Goal: Transaction & Acquisition: Purchase product/service

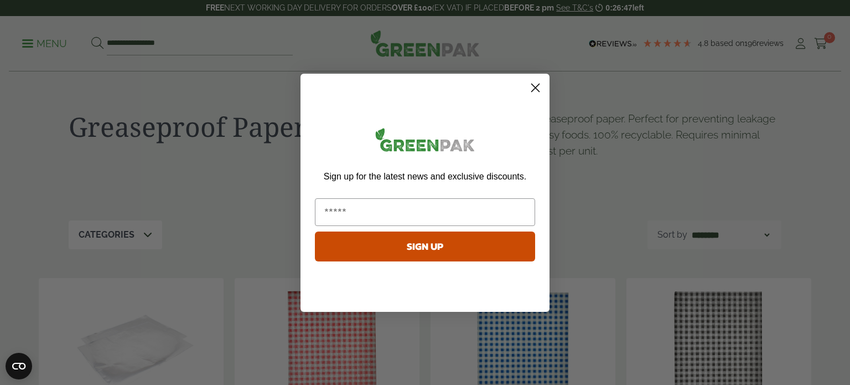
click at [532, 85] on icon "Close dialog" at bounding box center [536, 88] width 8 height 8
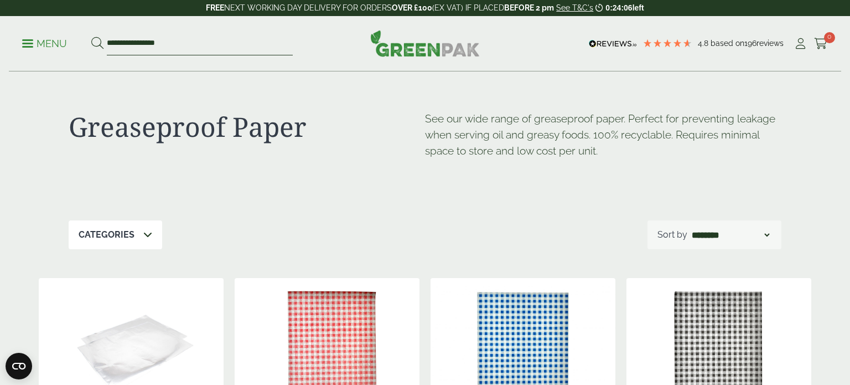
click at [195, 48] on input "**********" at bounding box center [200, 43] width 186 height 23
type input "*"
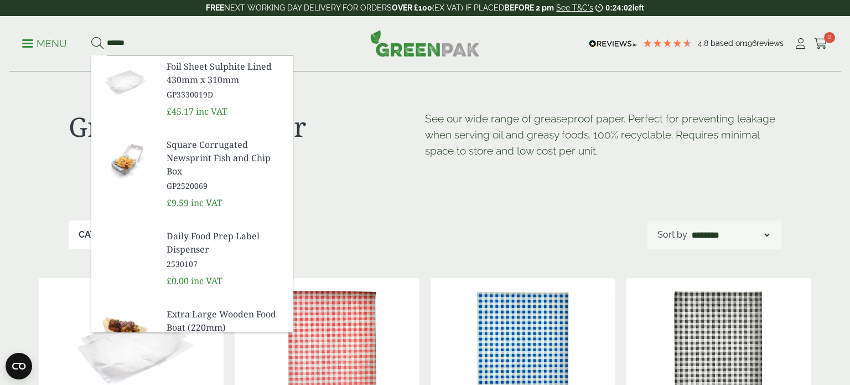
type input "******"
click at [91, 37] on button at bounding box center [97, 44] width 12 height 14
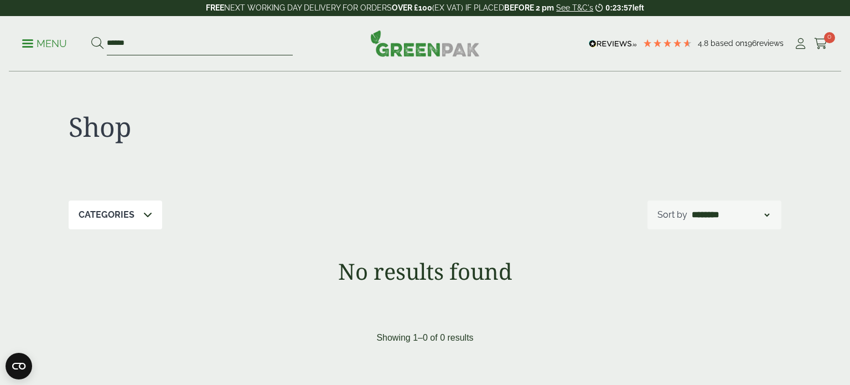
click at [137, 41] on input "******" at bounding box center [200, 43] width 186 height 23
type input "*"
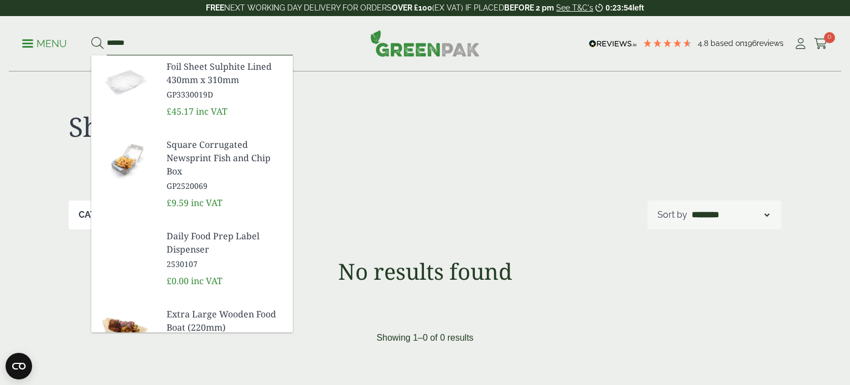
type input "******"
click at [91, 37] on button at bounding box center [97, 44] width 12 height 14
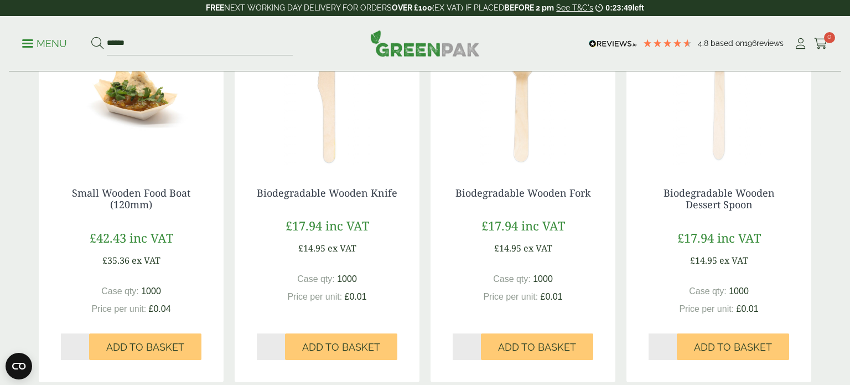
scroll to position [599, 0]
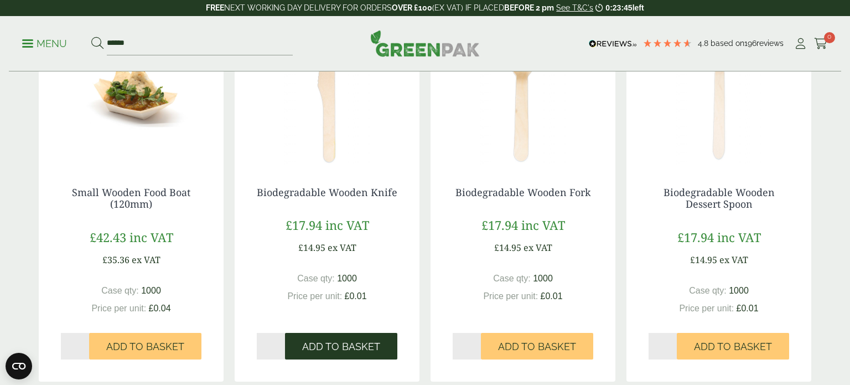
click at [359, 350] on span "Add to Basket" at bounding box center [341, 347] width 78 height 12
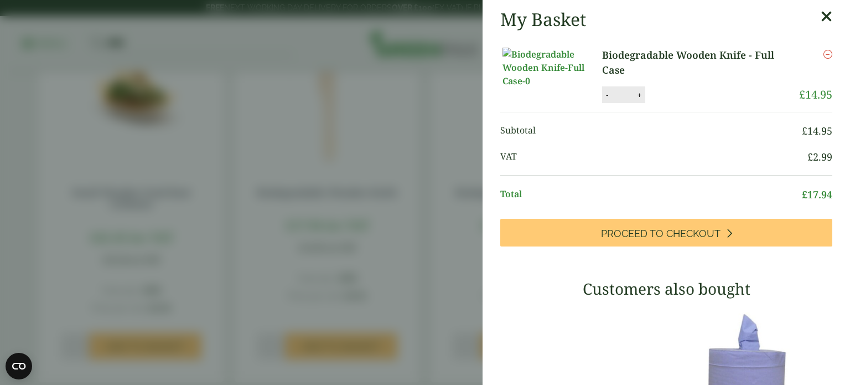
click at [467, 174] on aside "My Basket Biodegradable Wooden Knife - Full Case Biodegradable Wooden Knife - F…" at bounding box center [425, 192] width 850 height 385
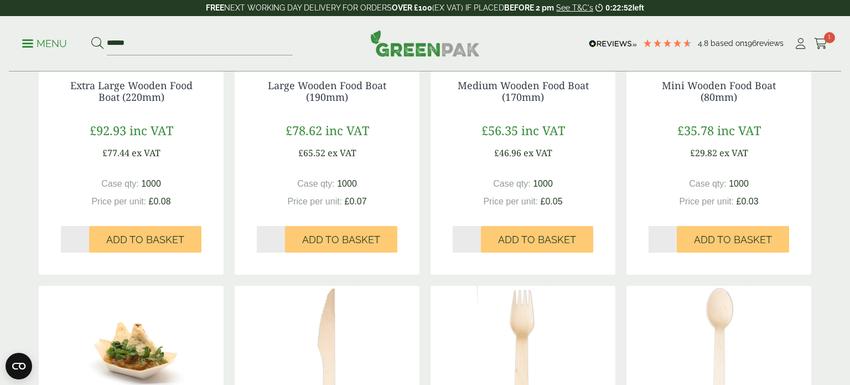
scroll to position [0, 0]
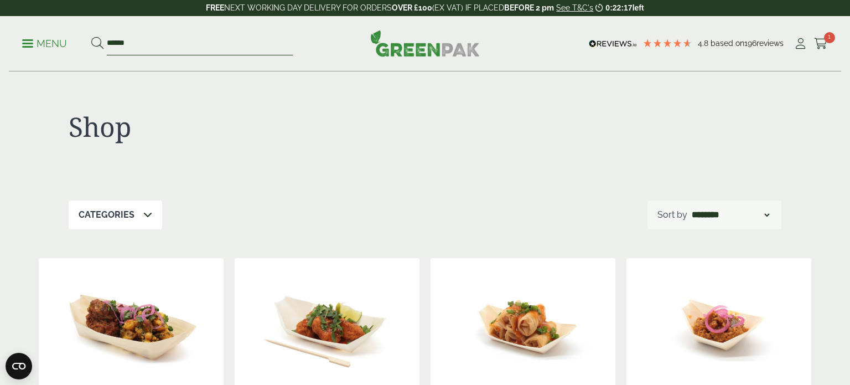
click at [156, 45] on input "******" at bounding box center [200, 43] width 186 height 23
type input "*"
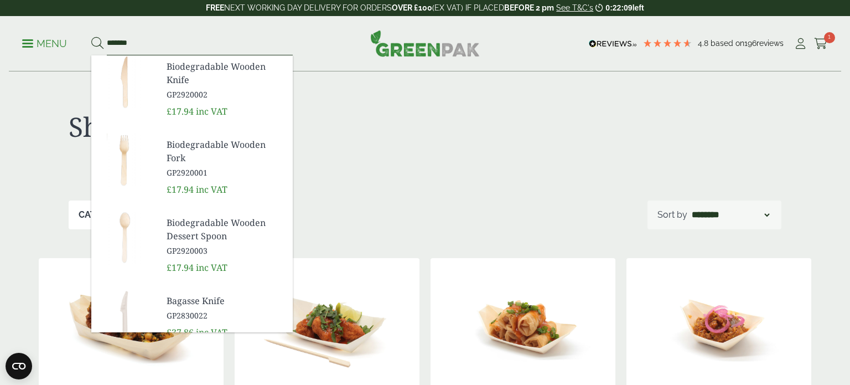
type input "*******"
click at [91, 37] on button at bounding box center [97, 44] width 12 height 14
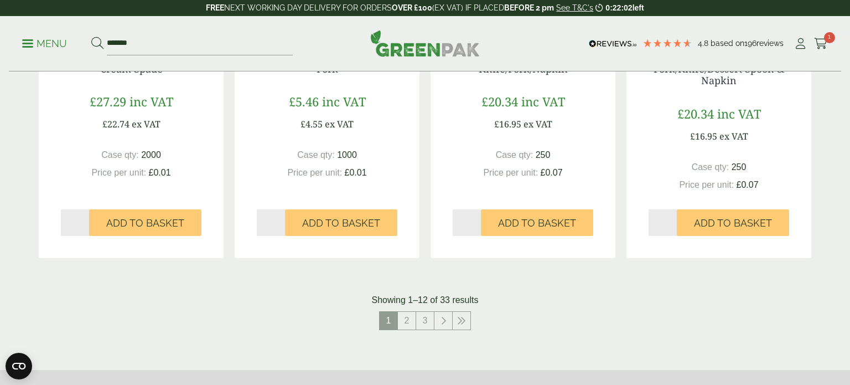
scroll to position [1103, 0]
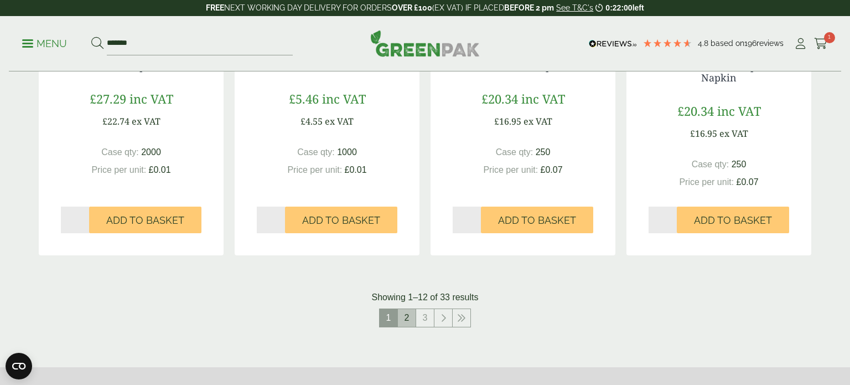
click at [406, 314] on link "2" at bounding box center [407, 318] width 18 height 18
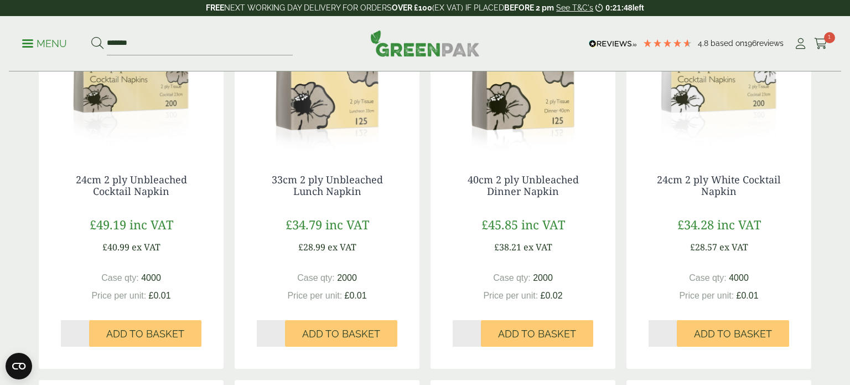
scroll to position [614, 0]
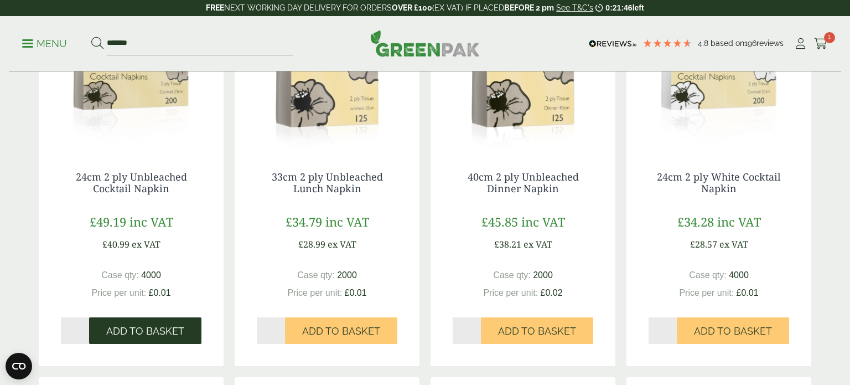
click at [120, 334] on span "Add to Basket" at bounding box center [145, 331] width 78 height 12
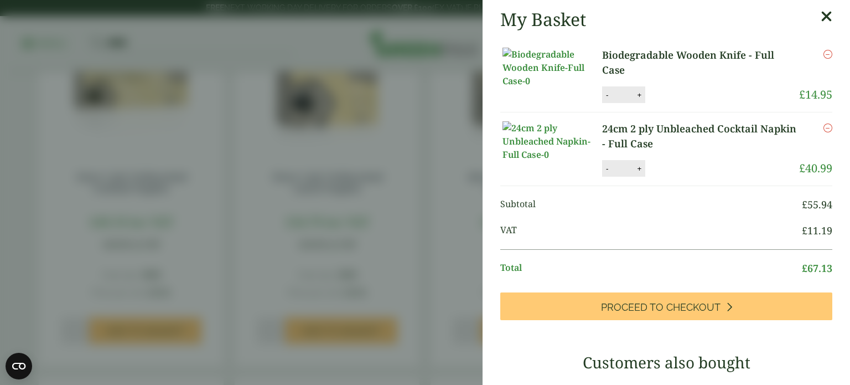
click at [446, 209] on aside "My Basket Biodegradable Wooden Knife - Full Case Biodegradable Wooden Knife - F…" at bounding box center [425, 192] width 850 height 385
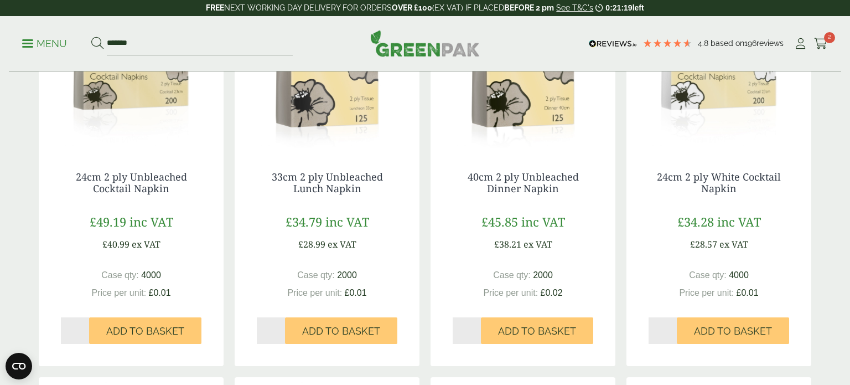
scroll to position [0, 0]
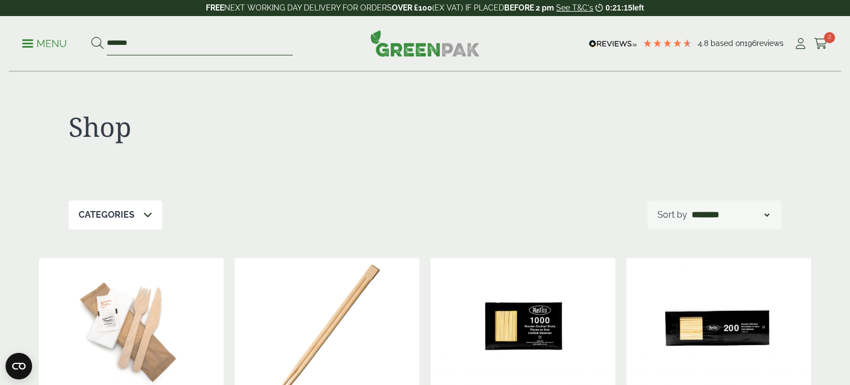
click at [153, 40] on input "*******" at bounding box center [200, 43] width 186 height 23
type input "*"
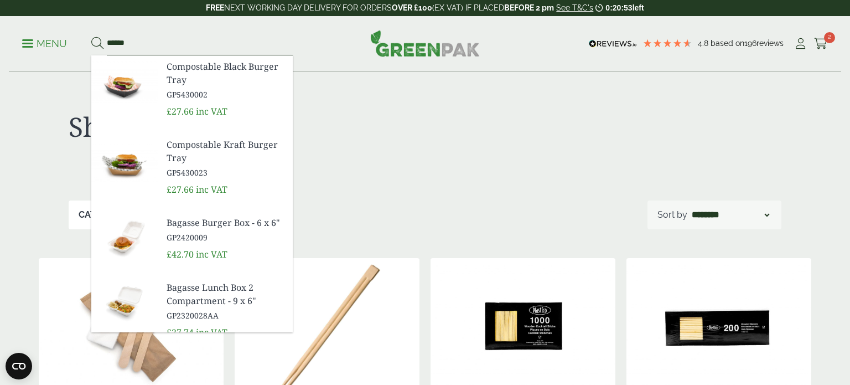
type input "******"
click at [204, 148] on span "Compostable Kraft Burger Tray" at bounding box center [225, 151] width 117 height 27
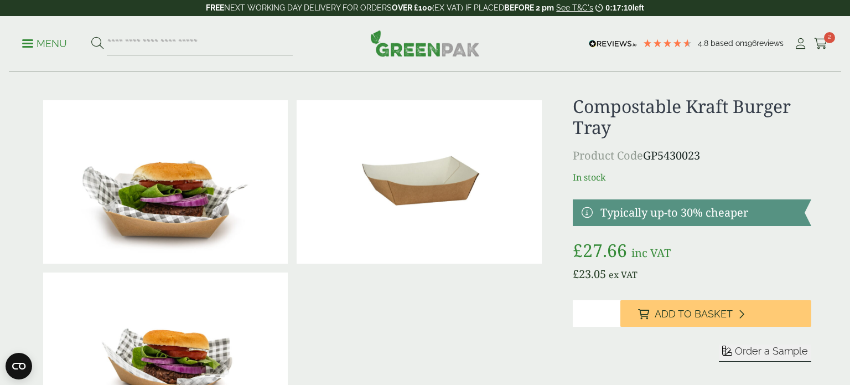
scroll to position [13, 0]
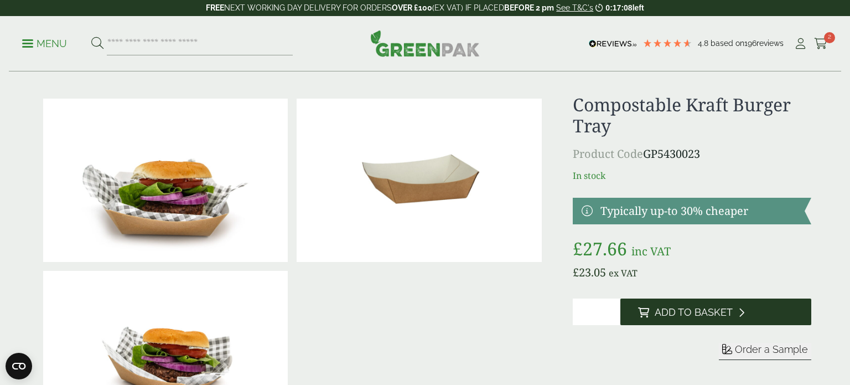
click at [721, 307] on span "Add to Basket" at bounding box center [694, 312] width 78 height 12
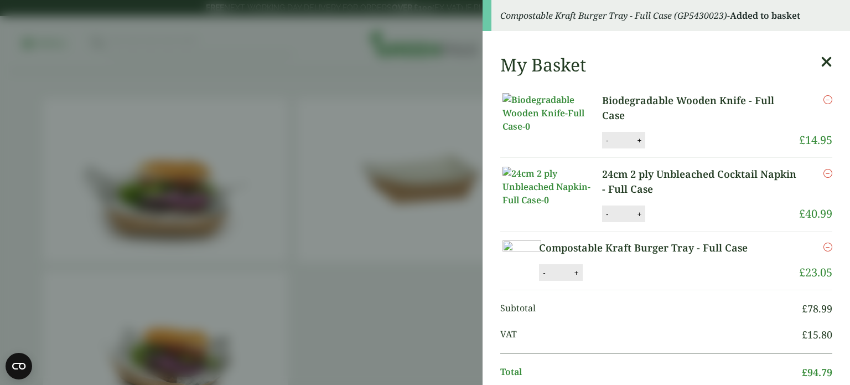
click at [233, 107] on aside "Compostable Kraft Burger Tray - Full Case (GP5430023) - Added to basket My Bask…" at bounding box center [425, 192] width 850 height 385
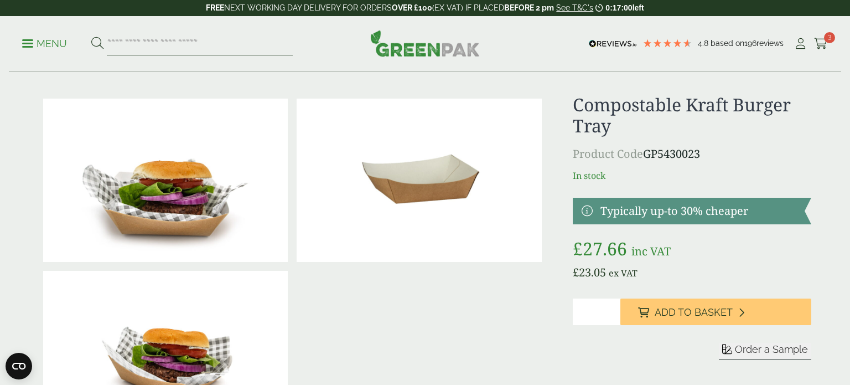
click at [179, 38] on input "search" at bounding box center [200, 43] width 186 height 23
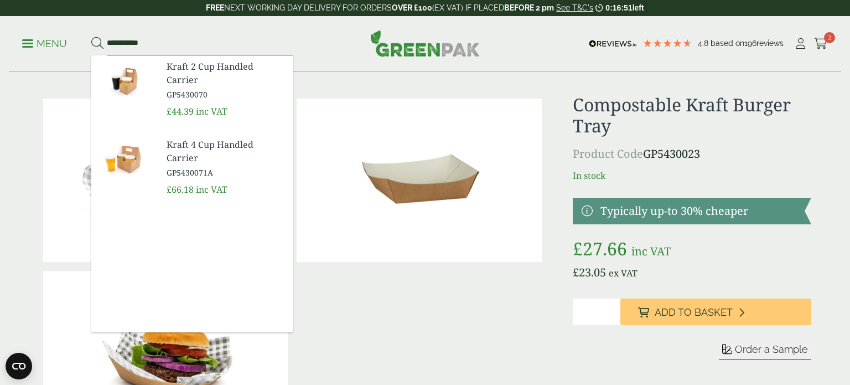
type input "**********"
click at [91, 37] on button at bounding box center [97, 44] width 12 height 14
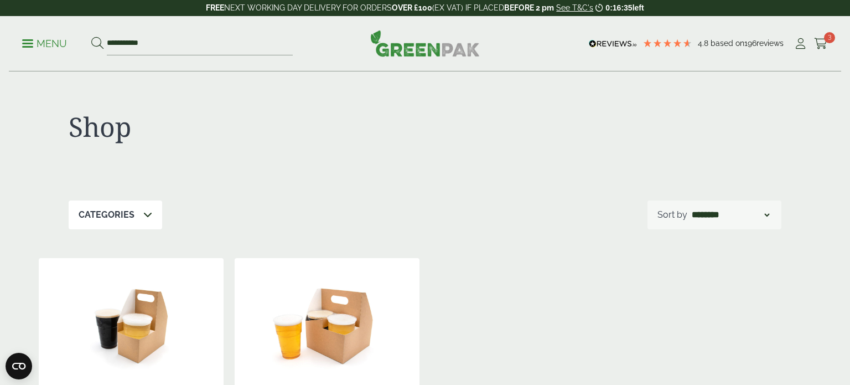
click at [441, 176] on div "Shop" at bounding box center [425, 136] width 713 height 128
click at [159, 43] on input "**********" at bounding box center [200, 43] width 186 height 23
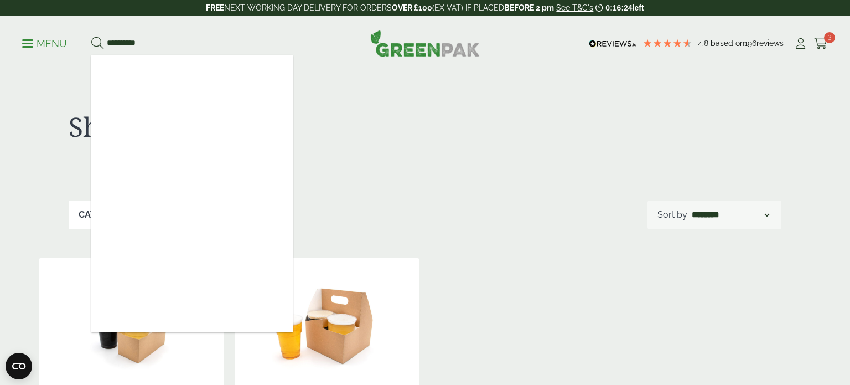
type input "**********"
click at [91, 37] on button at bounding box center [97, 44] width 12 height 14
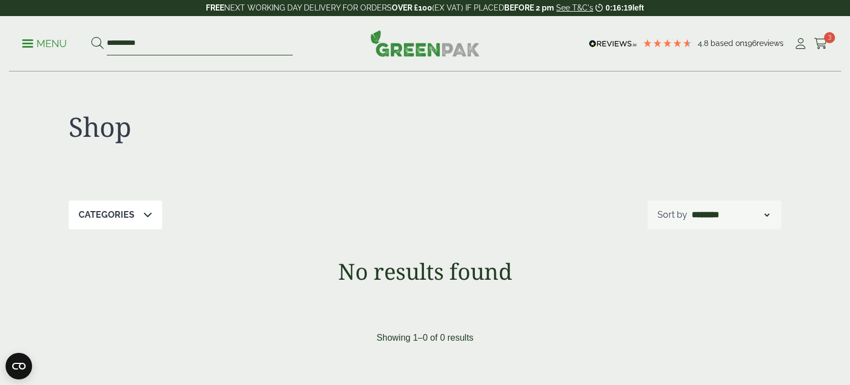
click at [153, 45] on input "**********" at bounding box center [200, 43] width 186 height 23
type input "*"
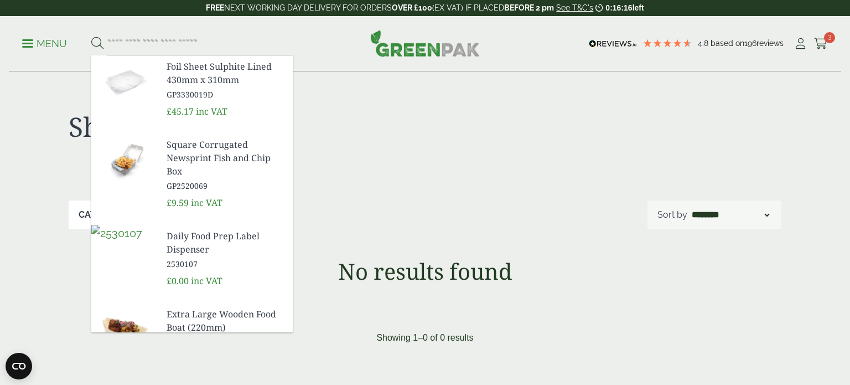
click at [24, 45] on link "Menu" at bounding box center [44, 42] width 45 height 11
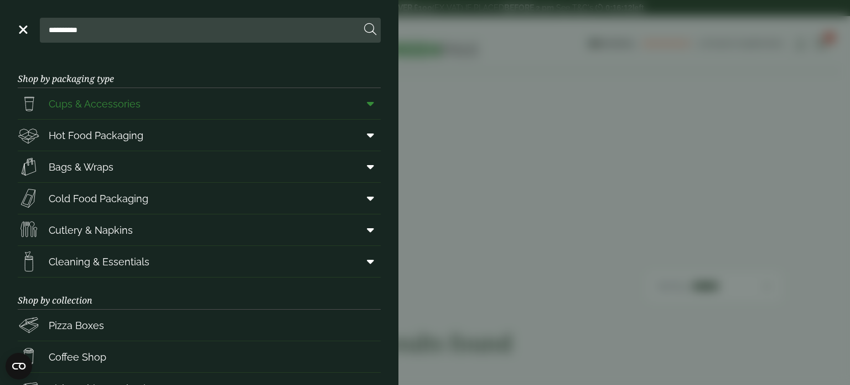
click at [146, 96] on link "Cups & Accessories" at bounding box center [199, 103] width 363 height 31
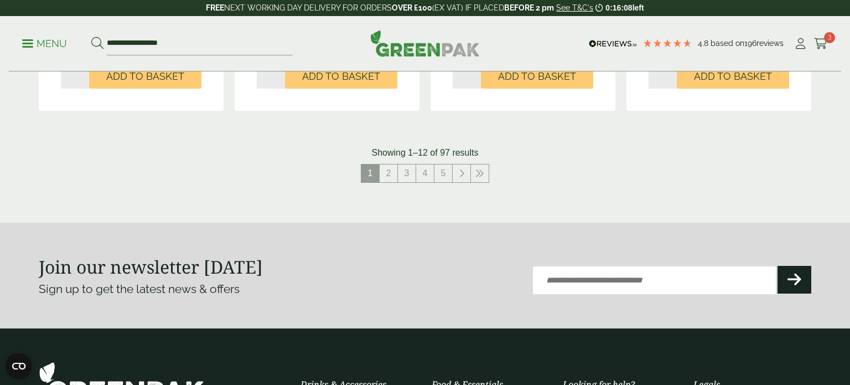
scroll to position [1244, 0]
click at [406, 174] on link "3" at bounding box center [407, 174] width 18 height 18
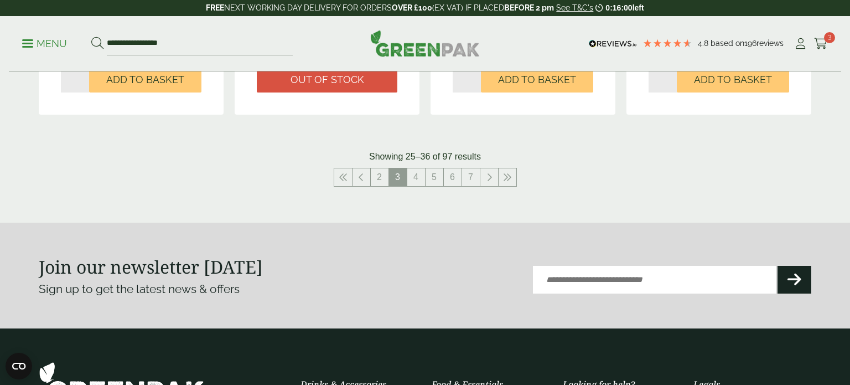
scroll to position [1230, 0]
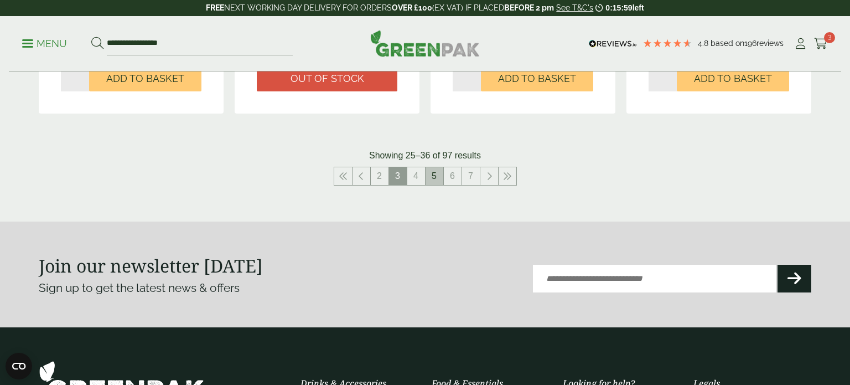
click at [430, 173] on link "5" at bounding box center [435, 176] width 18 height 18
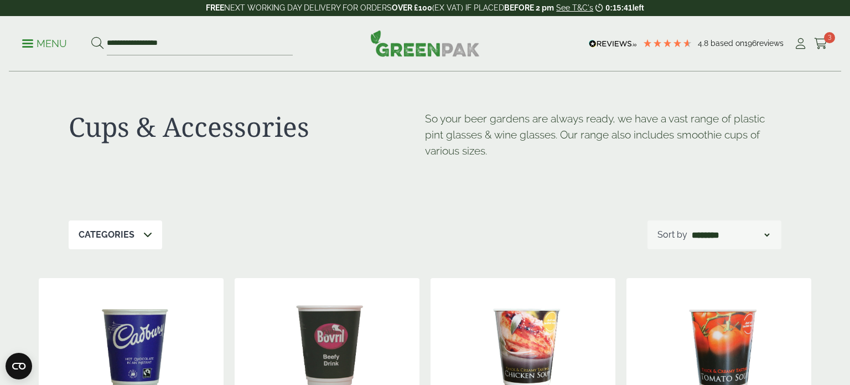
click at [144, 232] on icon at bounding box center [147, 234] width 9 height 9
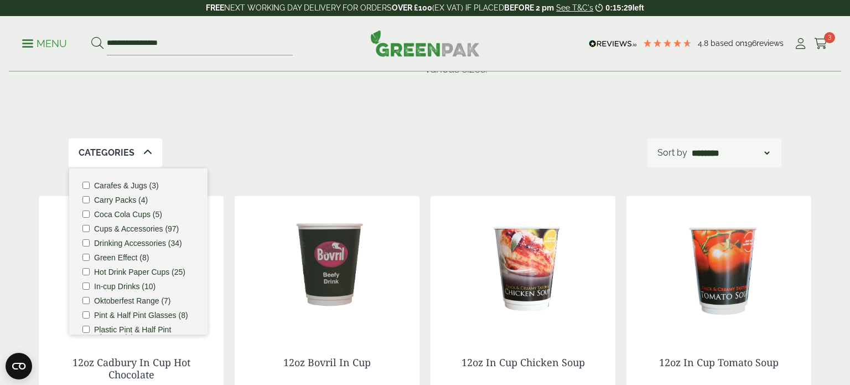
click at [115, 205] on ul "Carafes & Jugs (3) Carry Packs (4) Coca Cola Cups (5) Cups & Accessories (97) D…" at bounding box center [138, 251] width 138 height 166
click at [112, 203] on label "Carry Packs (4)" at bounding box center [121, 200] width 54 height 8
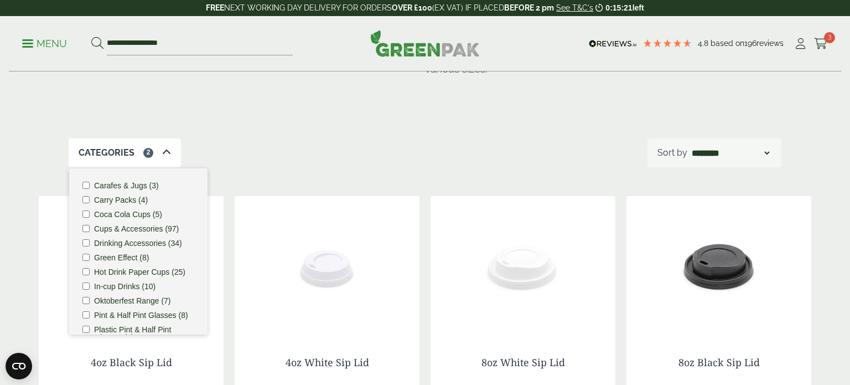
click at [308, 154] on div "Categories 2 Carafes & Jugs (3) Carry Packs (4) Coca Cola Cups (5) Cups & Acces…" at bounding box center [425, 152] width 713 height 29
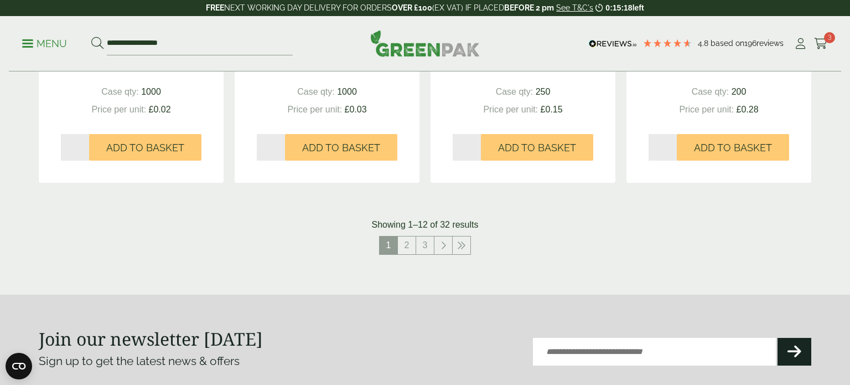
scroll to position [1161, 0]
click at [403, 246] on link "2" at bounding box center [407, 245] width 18 height 18
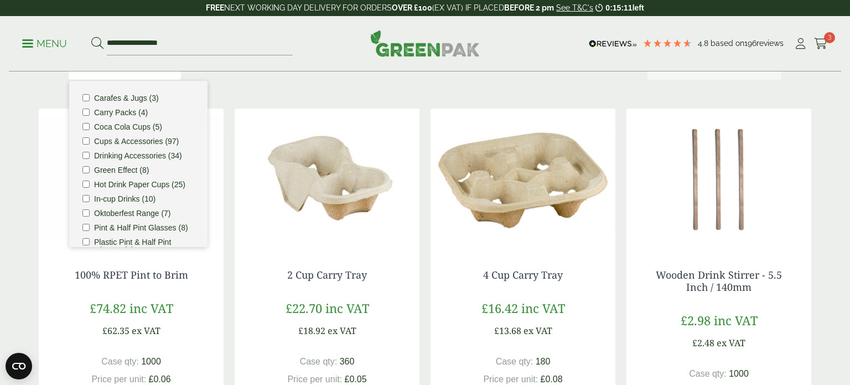
scroll to position [174, 0]
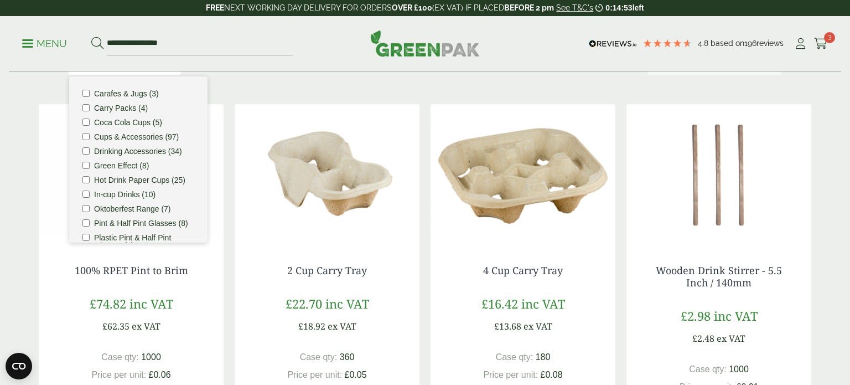
click at [338, 201] on img at bounding box center [327, 173] width 185 height 138
click at [522, 145] on img at bounding box center [523, 173] width 185 height 138
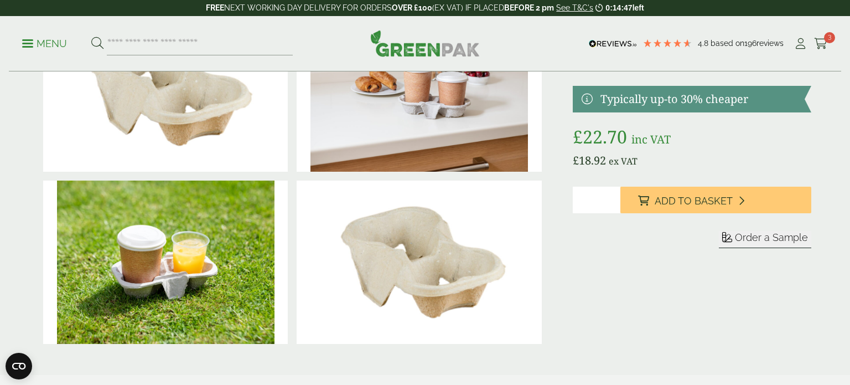
scroll to position [105, 0]
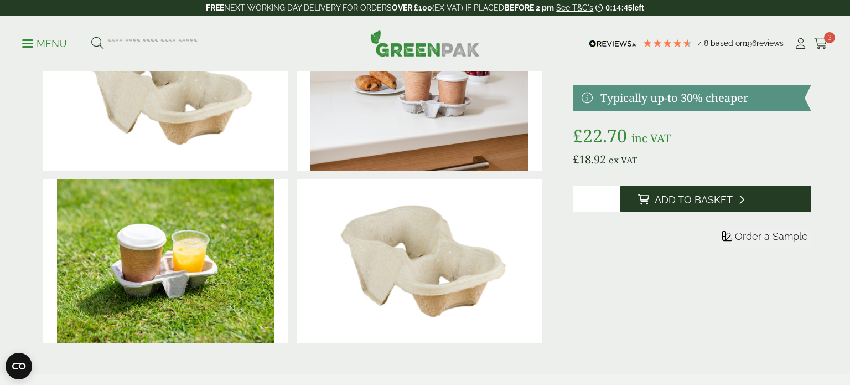
click at [707, 197] on span "Add to Basket" at bounding box center [694, 200] width 78 height 12
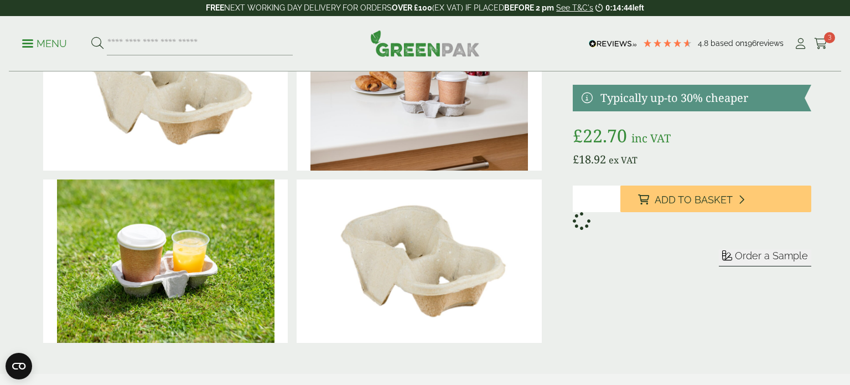
scroll to position [0, 0]
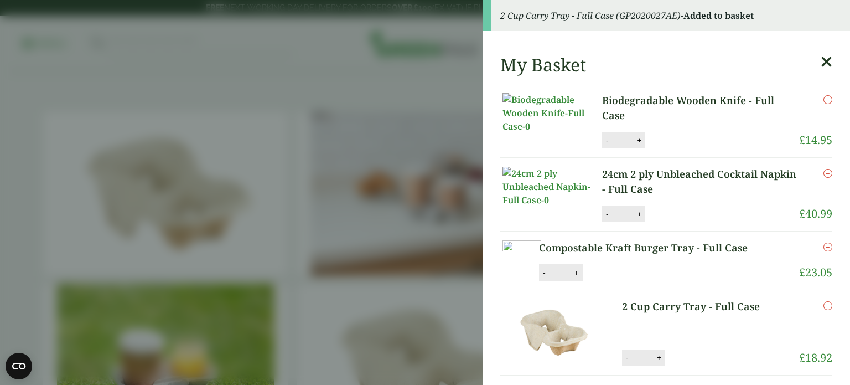
click at [431, 79] on aside "2 Cup Carry Tray - Full Case (GP2020027AE) - Added to basket My Basket Biodegra…" at bounding box center [425, 192] width 850 height 385
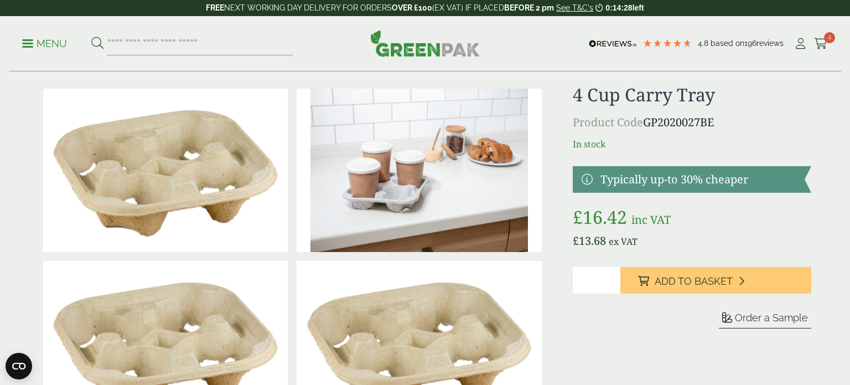
scroll to position [22, 0]
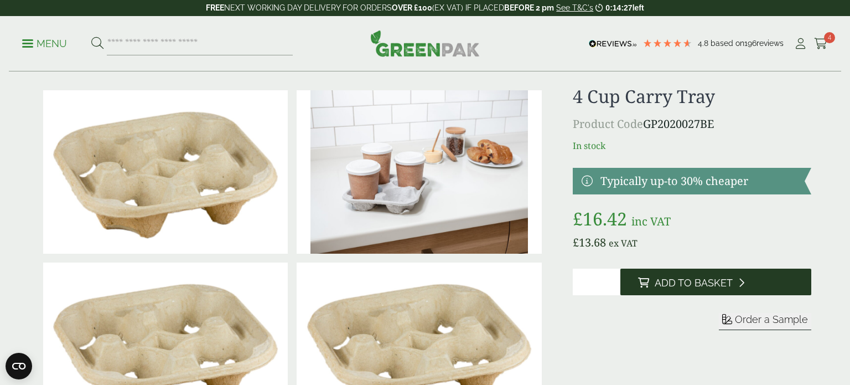
click at [702, 274] on button "Add to Basket" at bounding box center [716, 282] width 191 height 27
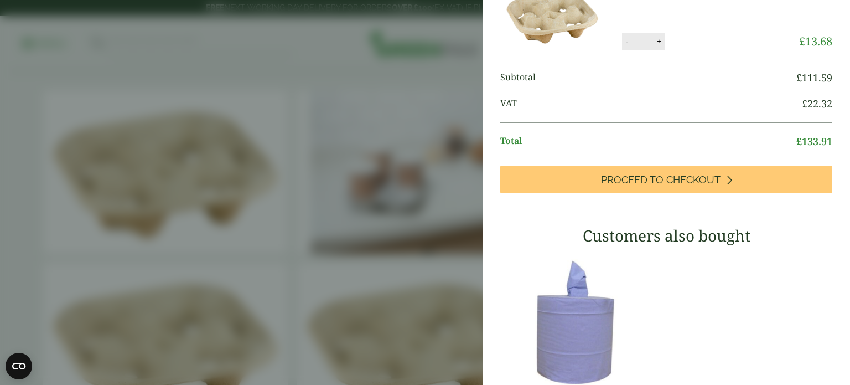
scroll to position [0, 0]
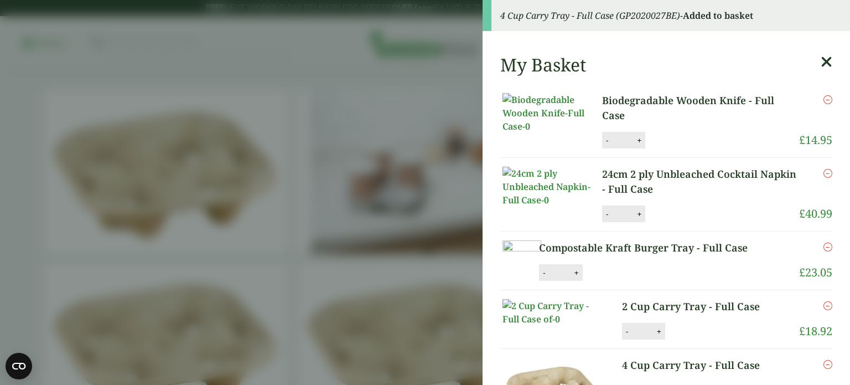
click at [380, 111] on aside "4 Cup Carry Tray - Full Case (GP2020027BE) - Added to basket My Basket Biodegra…" at bounding box center [425, 192] width 850 height 385
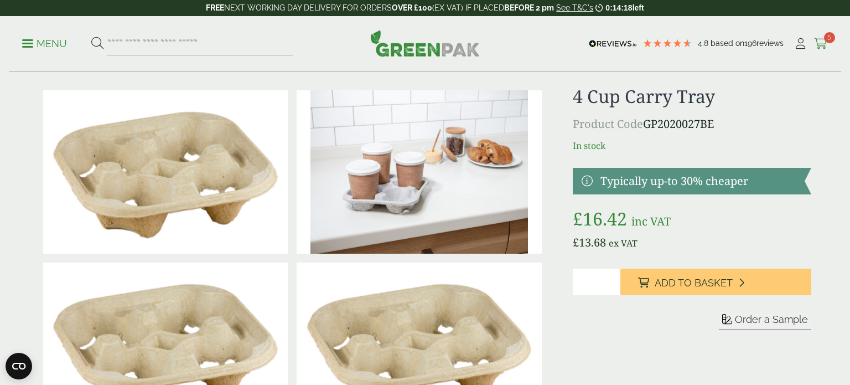
click at [828, 39] on span "5" at bounding box center [829, 37] width 11 height 11
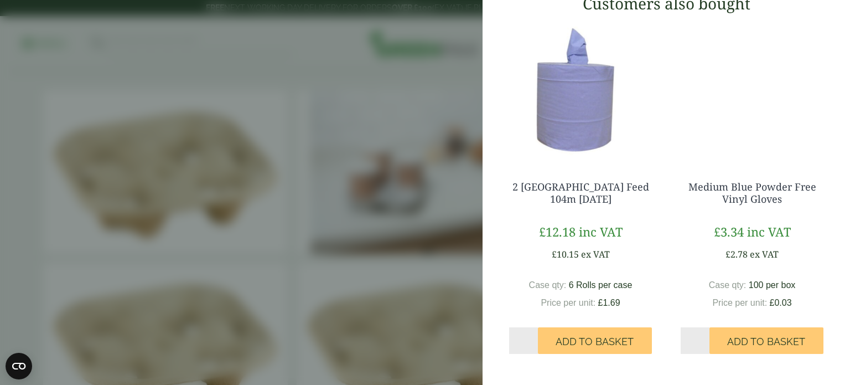
scroll to position [698, 0]
click at [606, 348] on span "Add to Basket" at bounding box center [595, 342] width 78 height 12
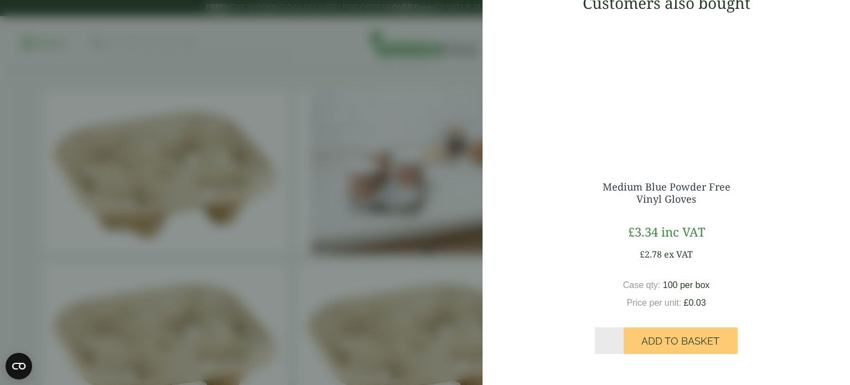
scroll to position [697, 0]
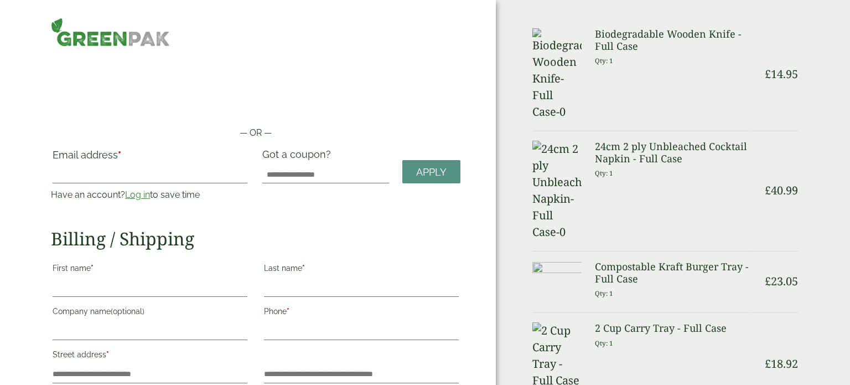
click at [140, 194] on link "Log in" at bounding box center [137, 194] width 25 height 11
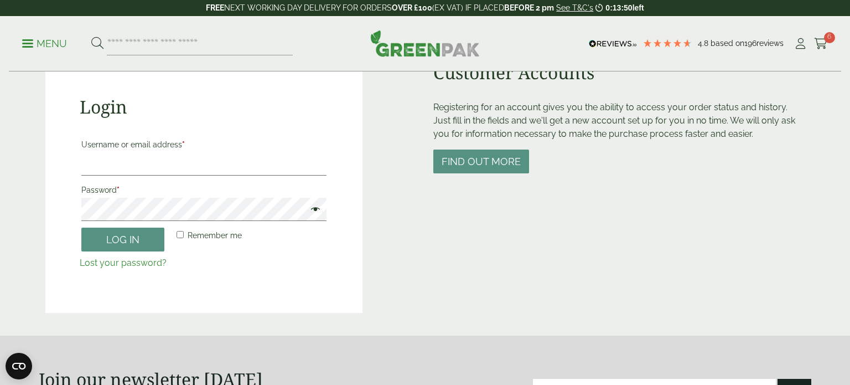
scroll to position [111, 0]
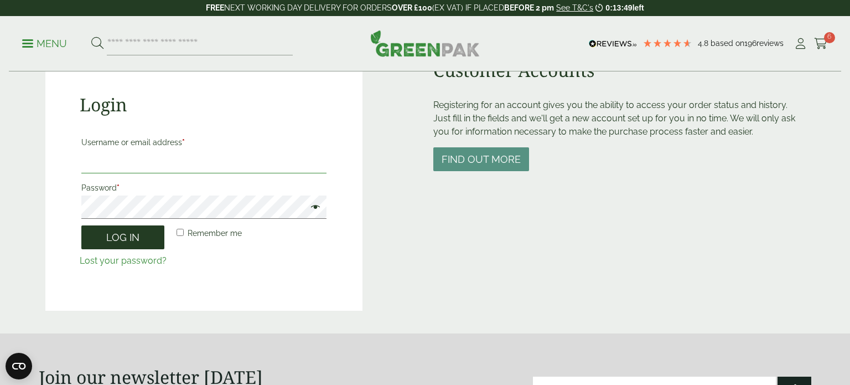
type input "**********"
click at [119, 238] on button "Log in" at bounding box center [122, 237] width 83 height 24
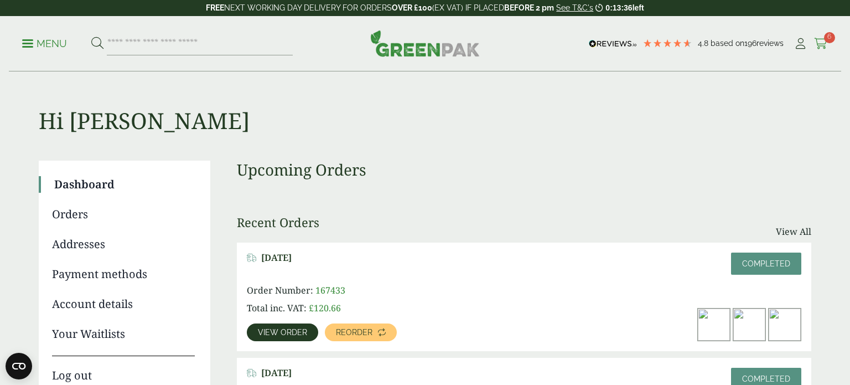
click at [826, 43] on icon at bounding box center [821, 43] width 14 height 11
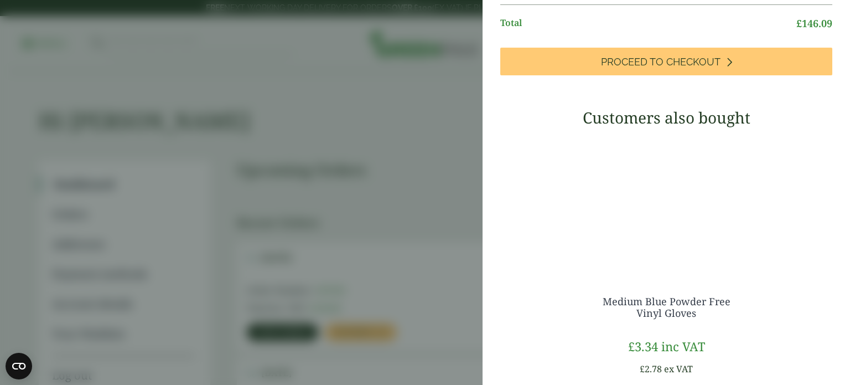
scroll to position [555, 0]
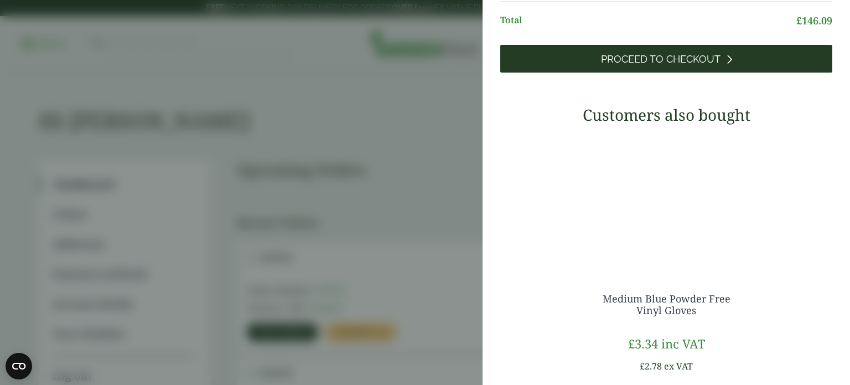
click at [683, 65] on span "Proceed to Checkout" at bounding box center [661, 59] width 120 height 12
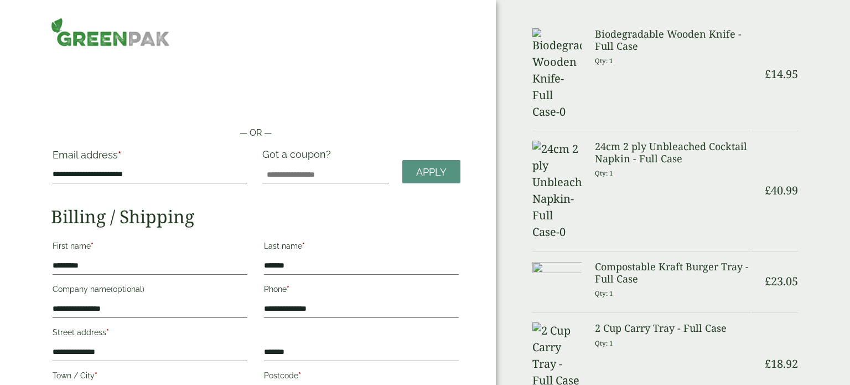
scroll to position [2, 0]
